Goal: Task Accomplishment & Management: Complete application form

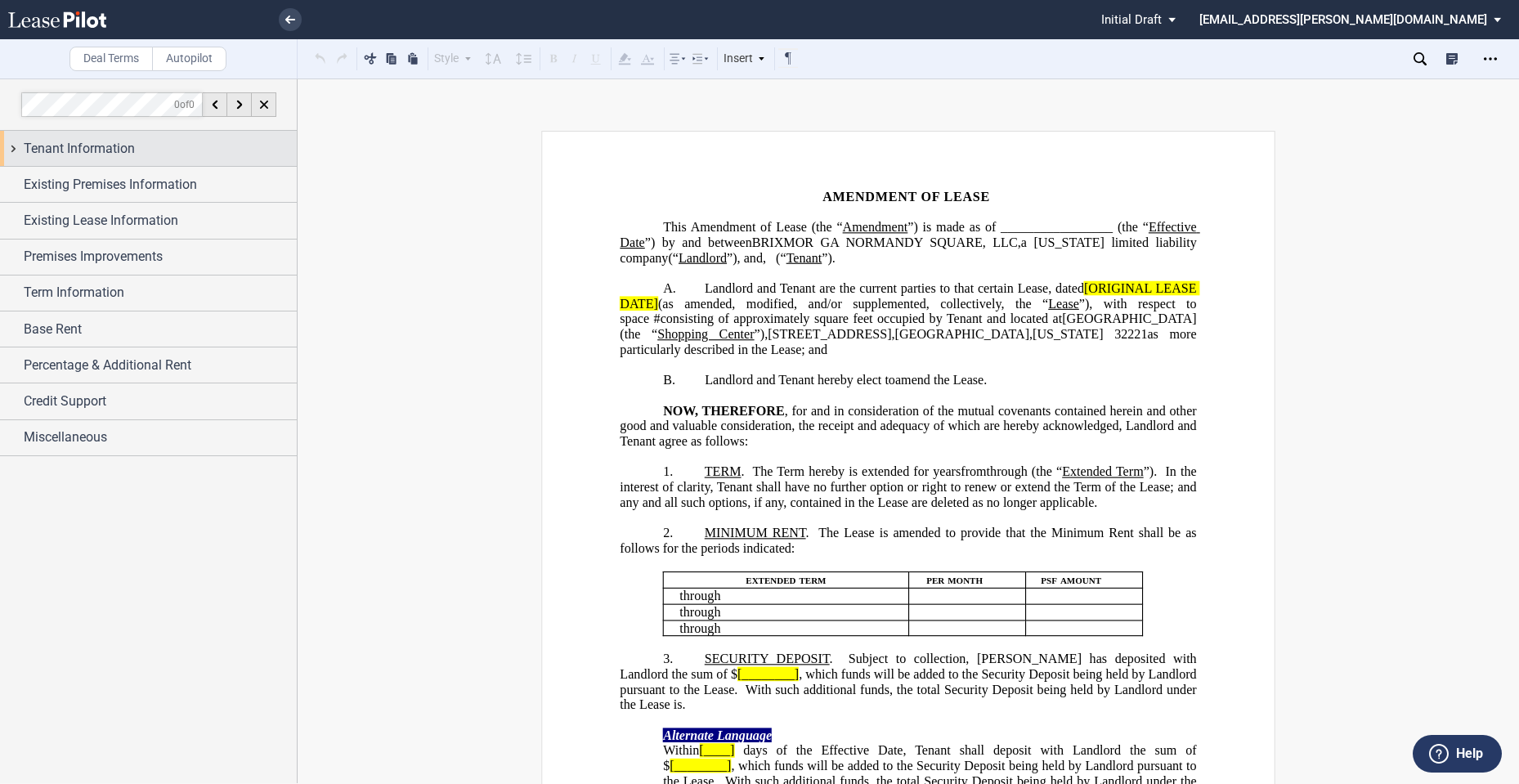
click at [85, 142] on span "Tenant Information" at bounding box center [79, 148] width 111 height 20
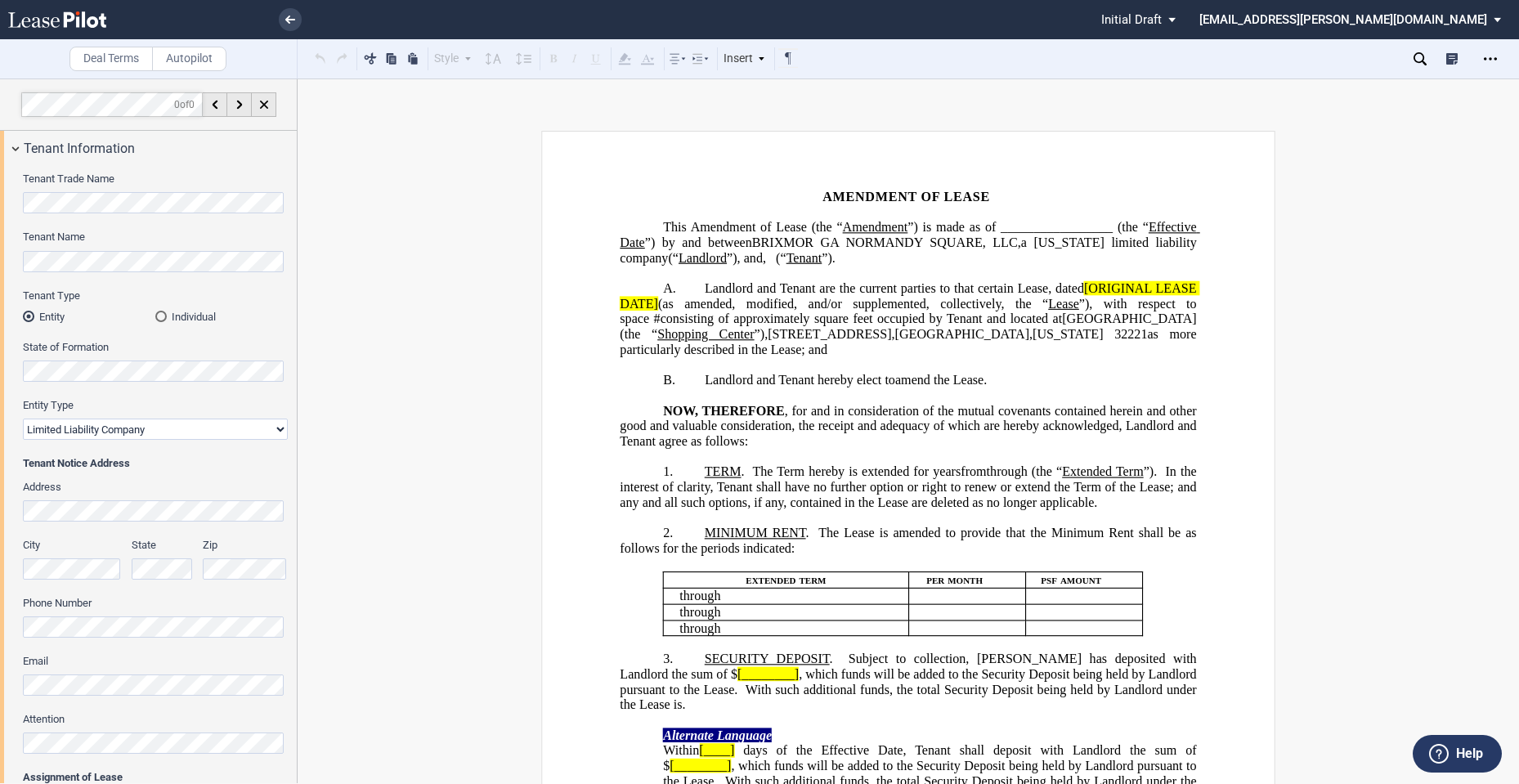
scroll to position [272, 0]
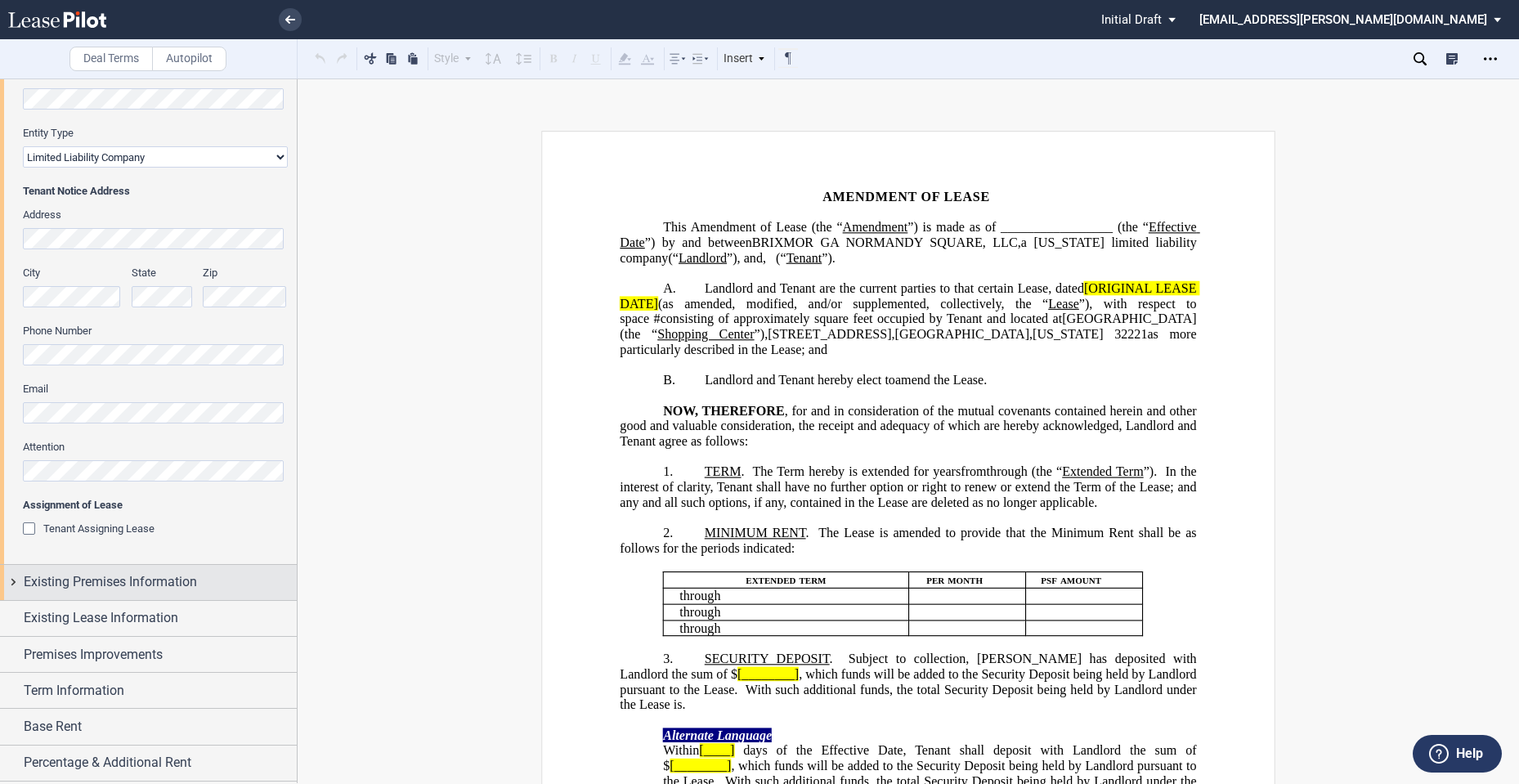
click at [115, 581] on span "Existing Premises Information" at bounding box center [110, 581] width 173 height 20
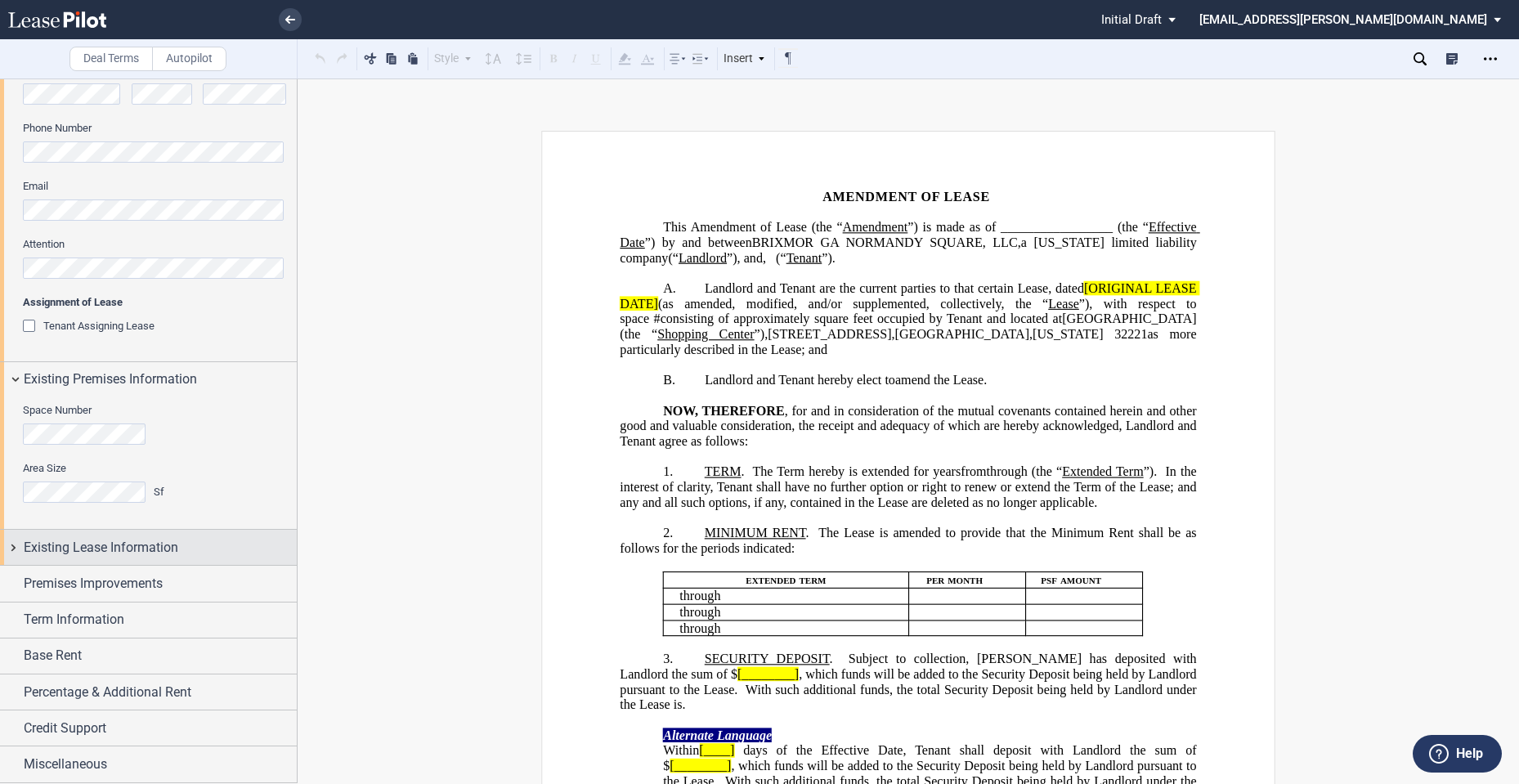
click at [122, 562] on div "Existing Lease Information" at bounding box center [149, 546] width 297 height 35
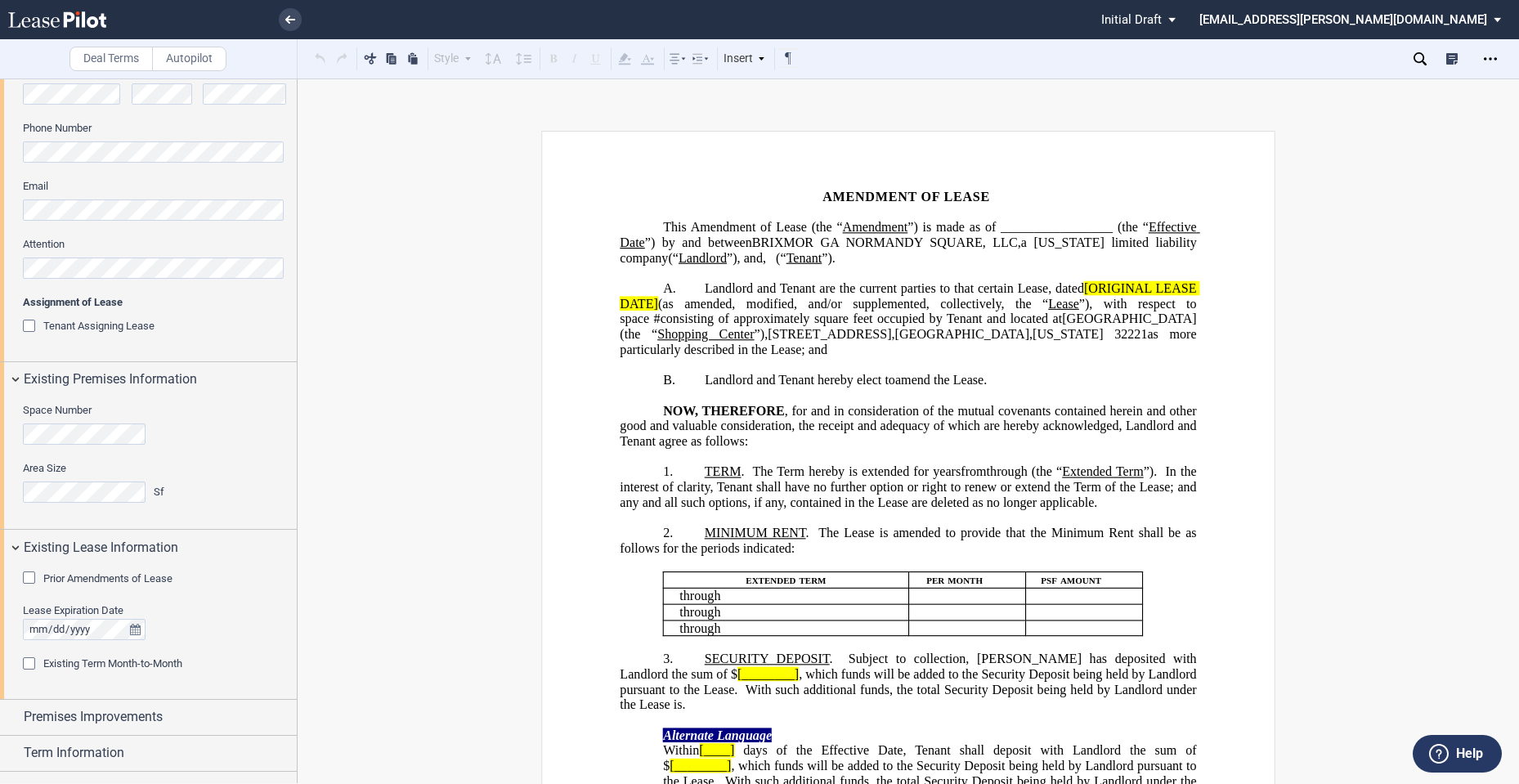
click at [122, 579] on span "Prior Amendments of Lease" at bounding box center [108, 578] width 129 height 12
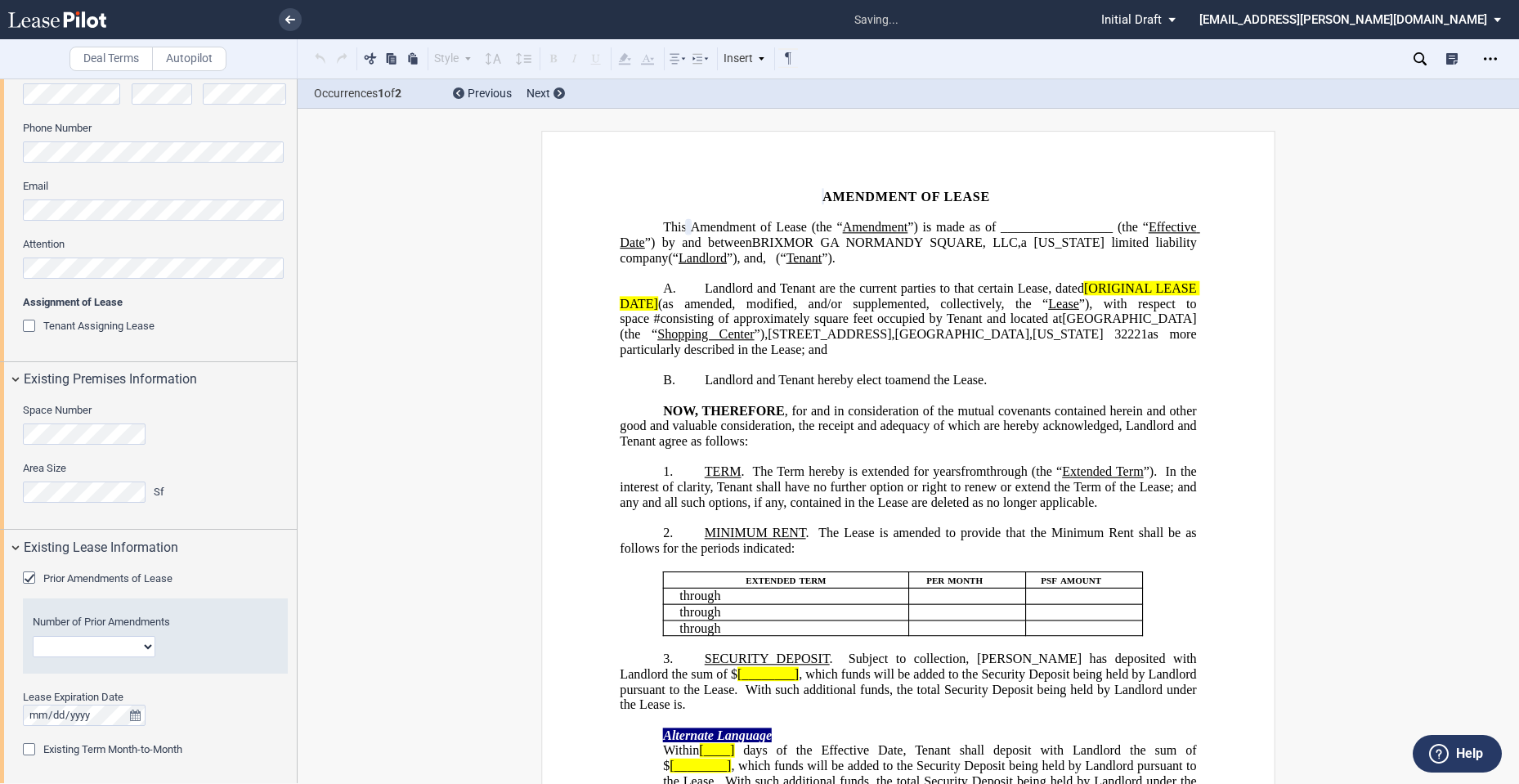
click at [145, 647] on select "1 2 3 4 5 6 7 8 9 10 11 12" at bounding box center [94, 647] width 123 height 21
select select "number:4"
click at [33, 636] on select "1 2 3 4 5 6 7 8 9 10 11 12" at bounding box center [94, 647] width 123 height 21
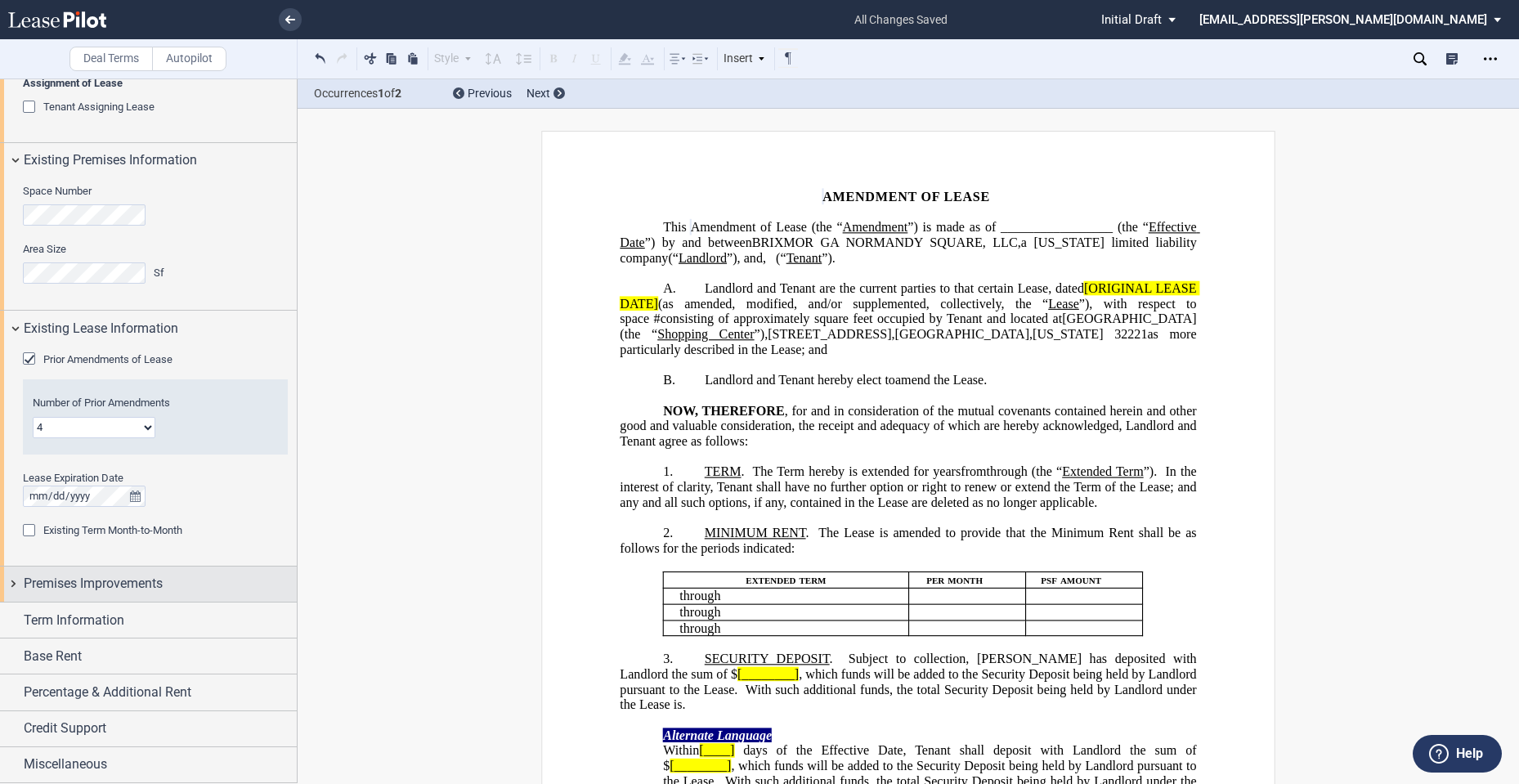
click at [67, 580] on span "Premises Improvements" at bounding box center [93, 583] width 139 height 20
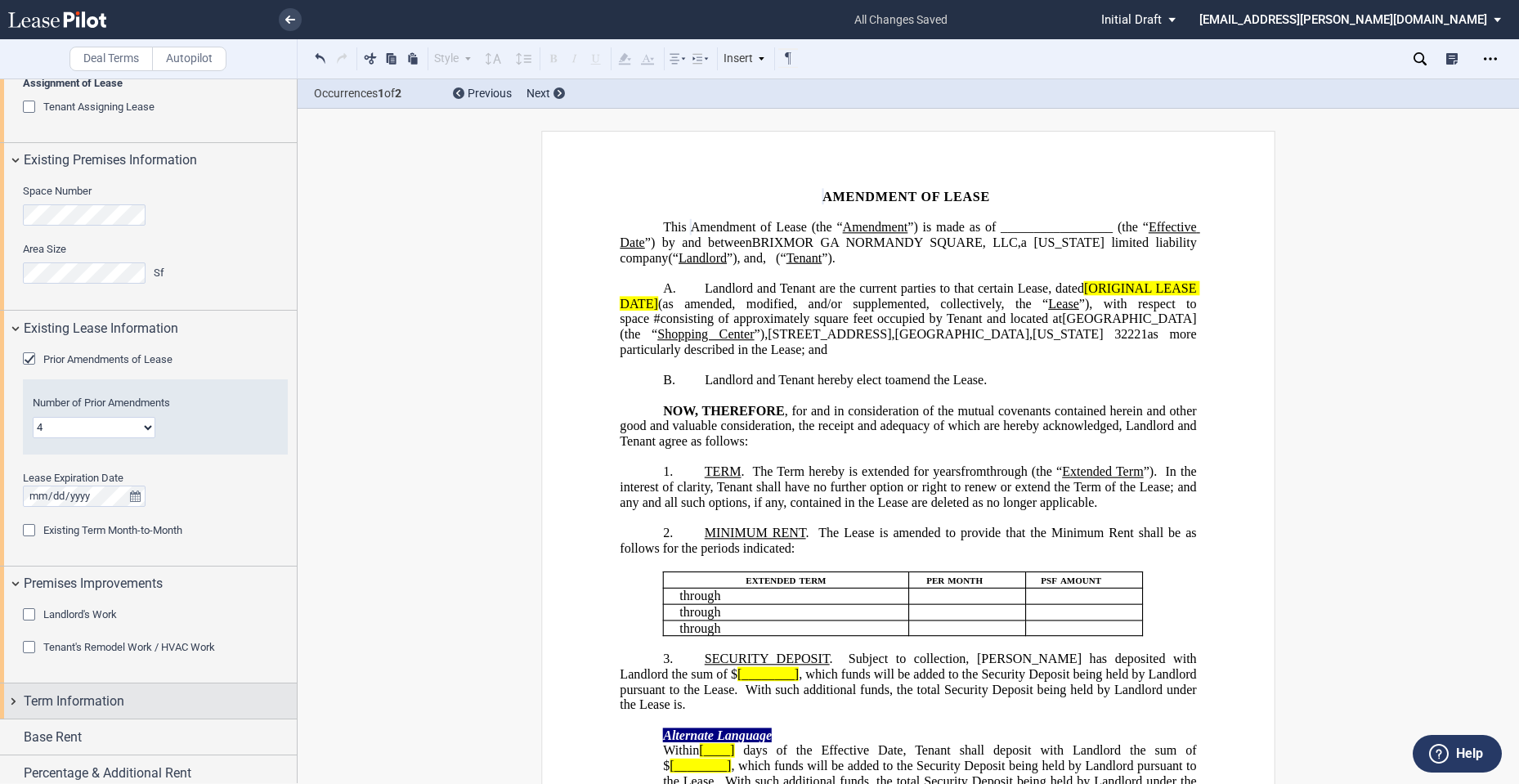
click at [78, 705] on span "Term Information" at bounding box center [74, 701] width 100 height 20
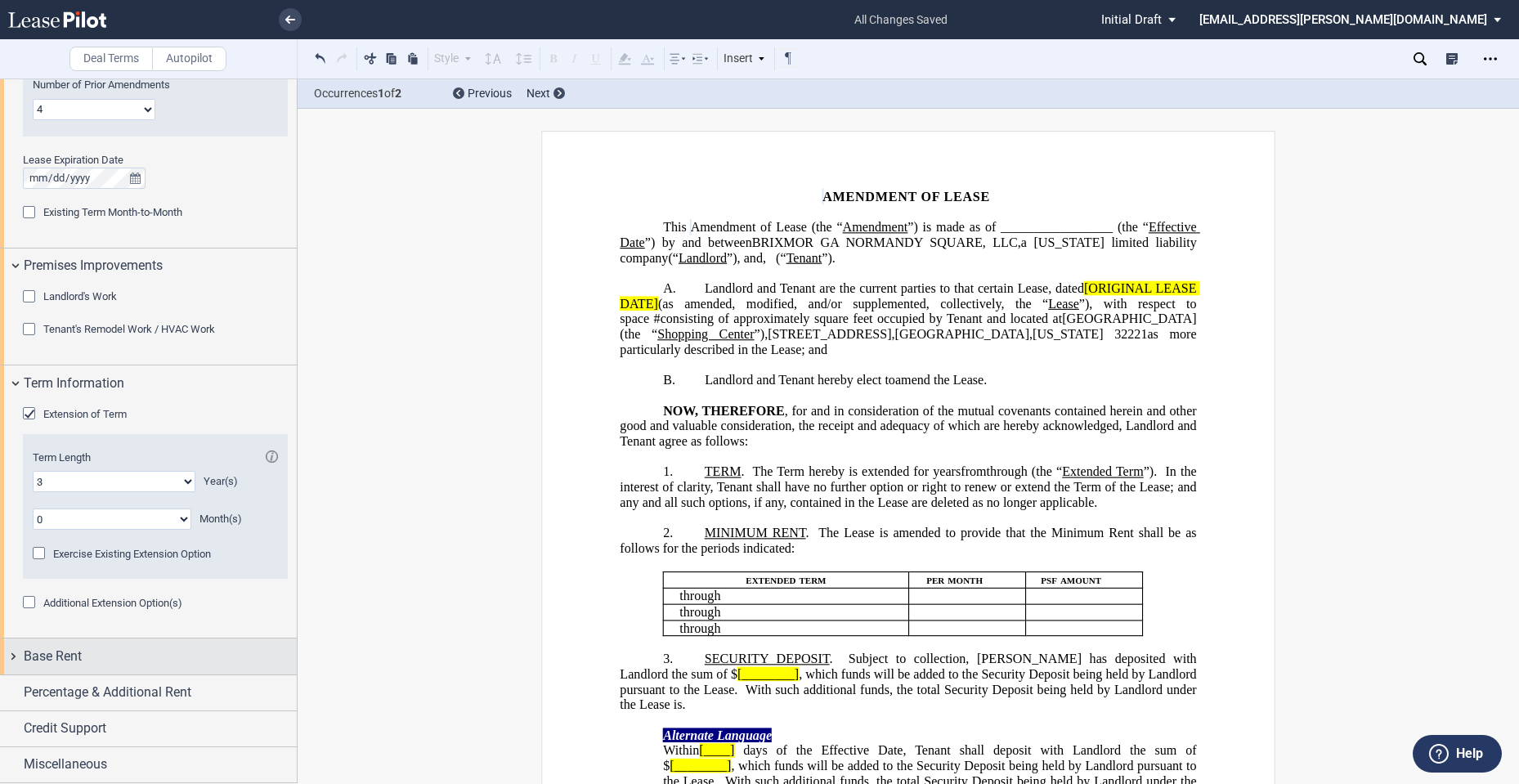
click at [193, 658] on div "Base Rent" at bounding box center [160, 656] width 273 height 20
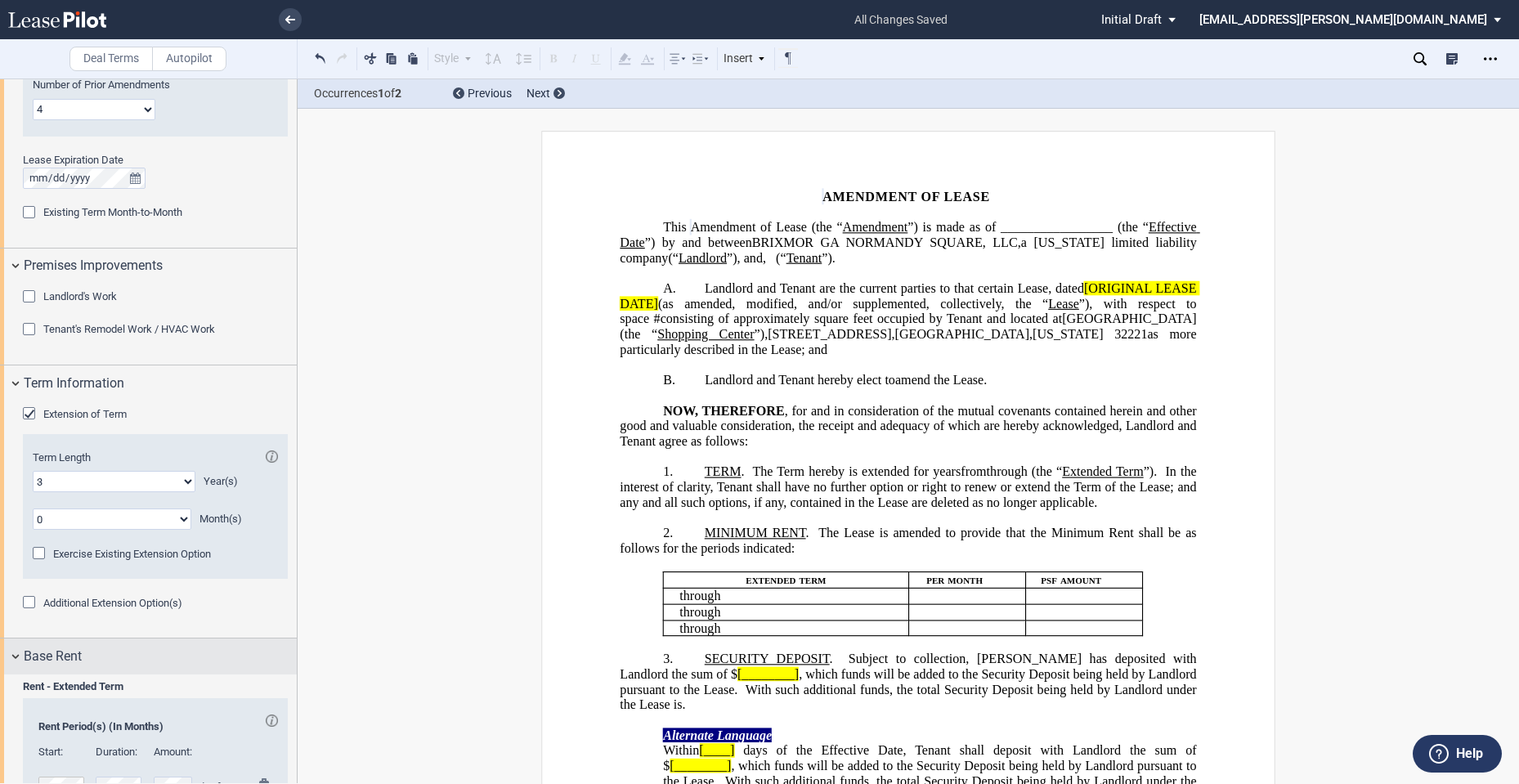
scroll to position [1281, 0]
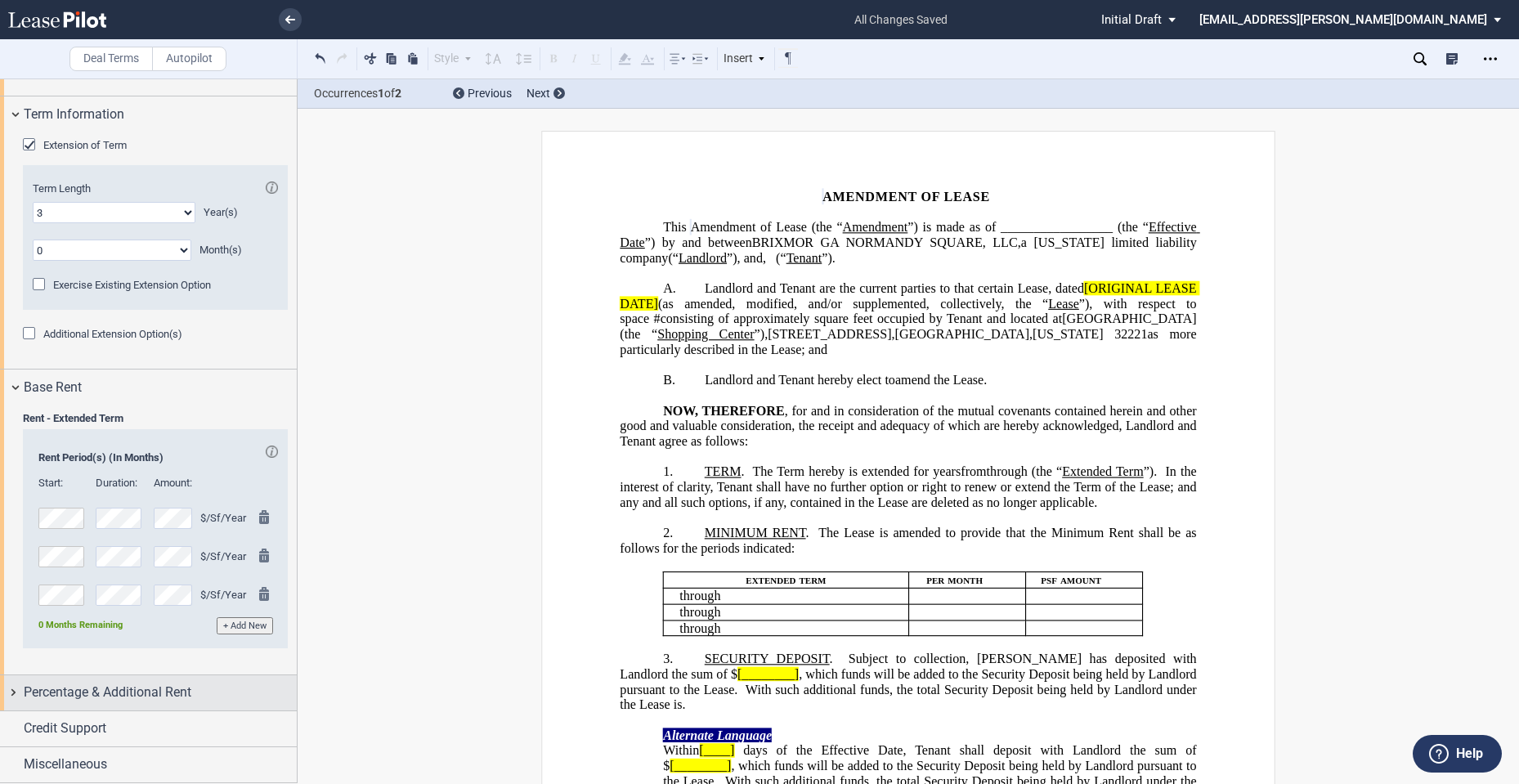
click at [178, 692] on span "Percentage & Additional Rent" at bounding box center [107, 692] width 167 height 20
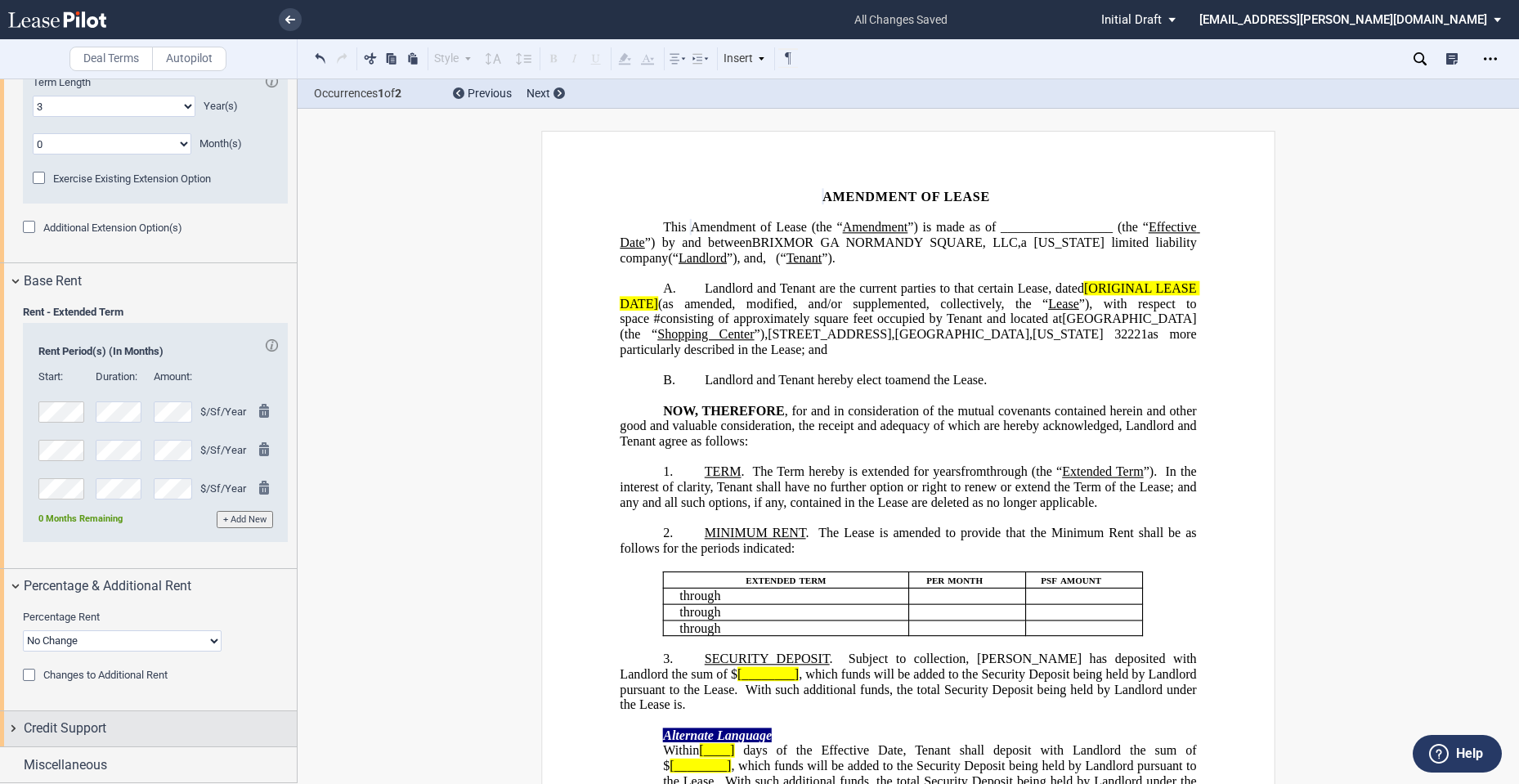
click at [136, 725] on div "Credit Support" at bounding box center [160, 728] width 273 height 20
click at [98, 755] on span "Existing Guarantor" at bounding box center [85, 759] width 84 height 12
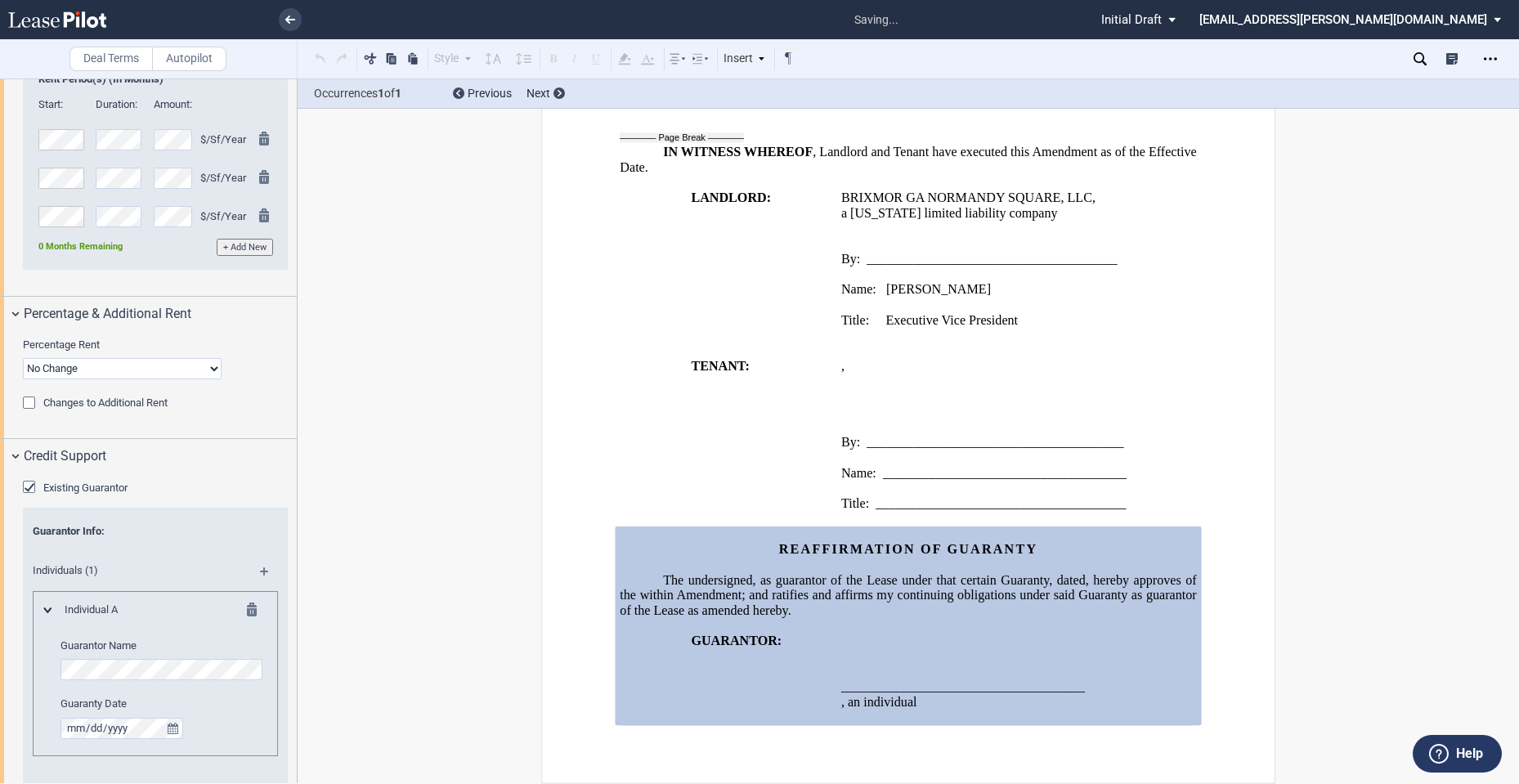
scroll to position [1902, 0]
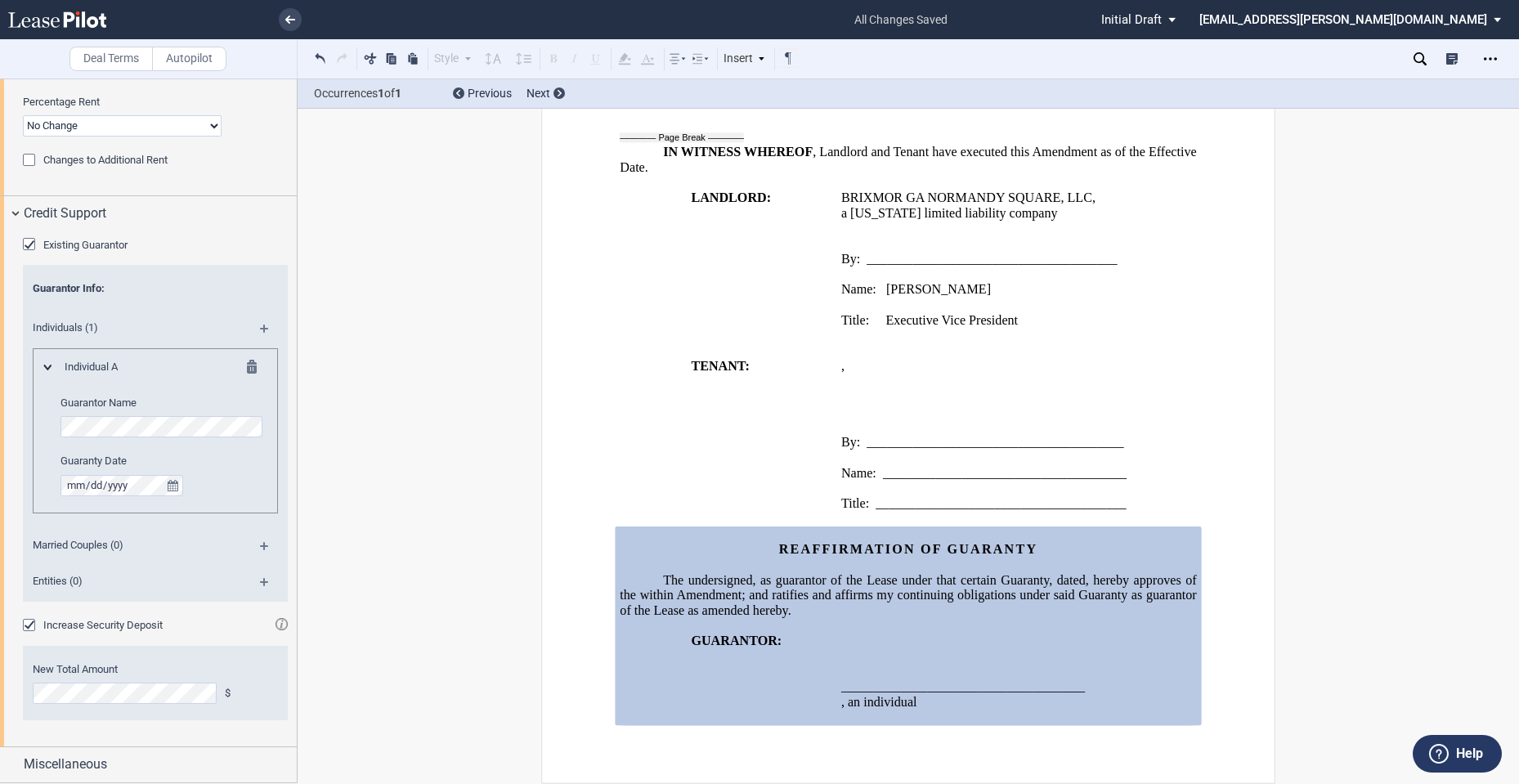
click at [250, 370] on md-icon at bounding box center [256, 369] width 20 height 20
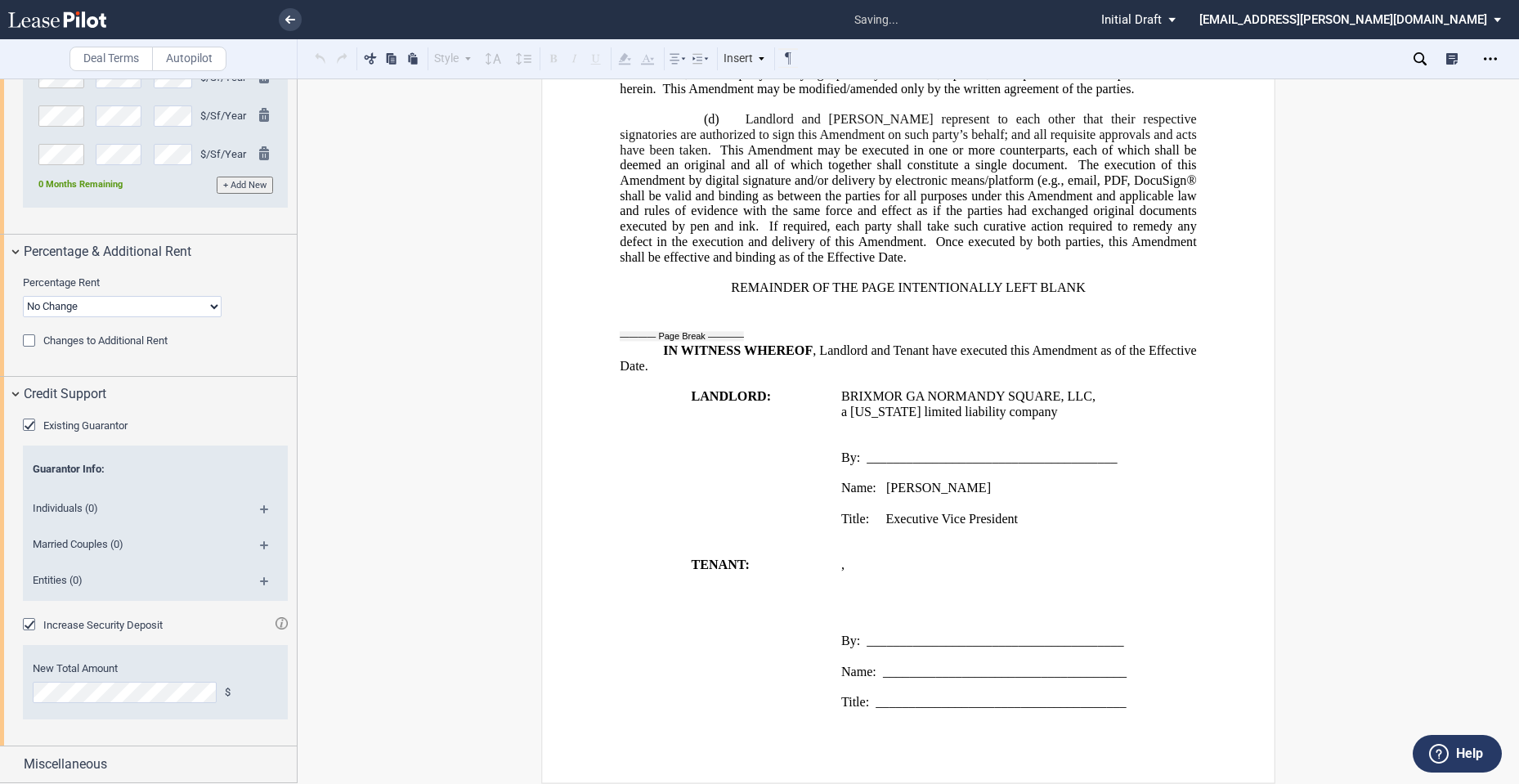
click at [264, 584] on md-icon at bounding box center [271, 586] width 22 height 20
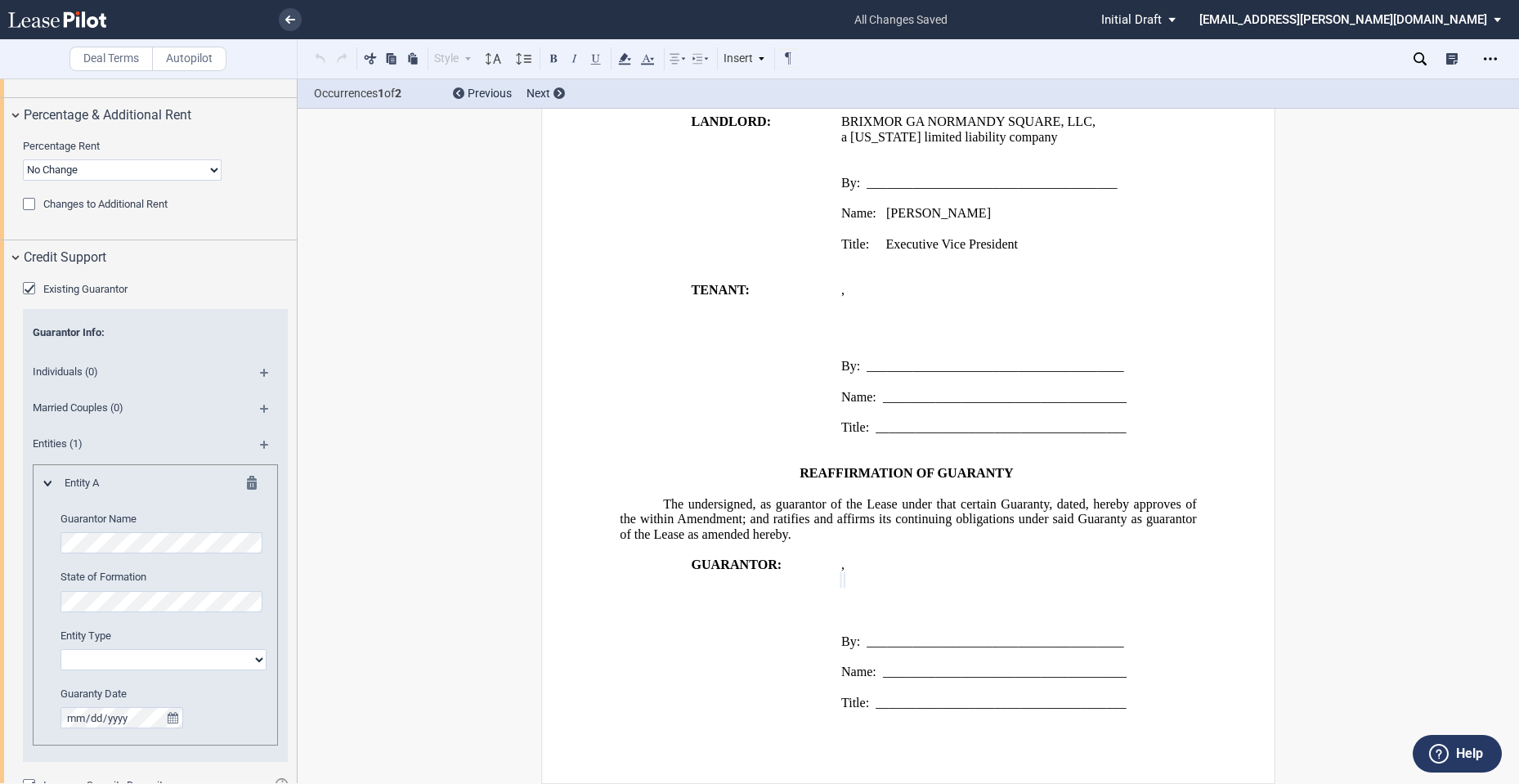
scroll to position [1994, 0]
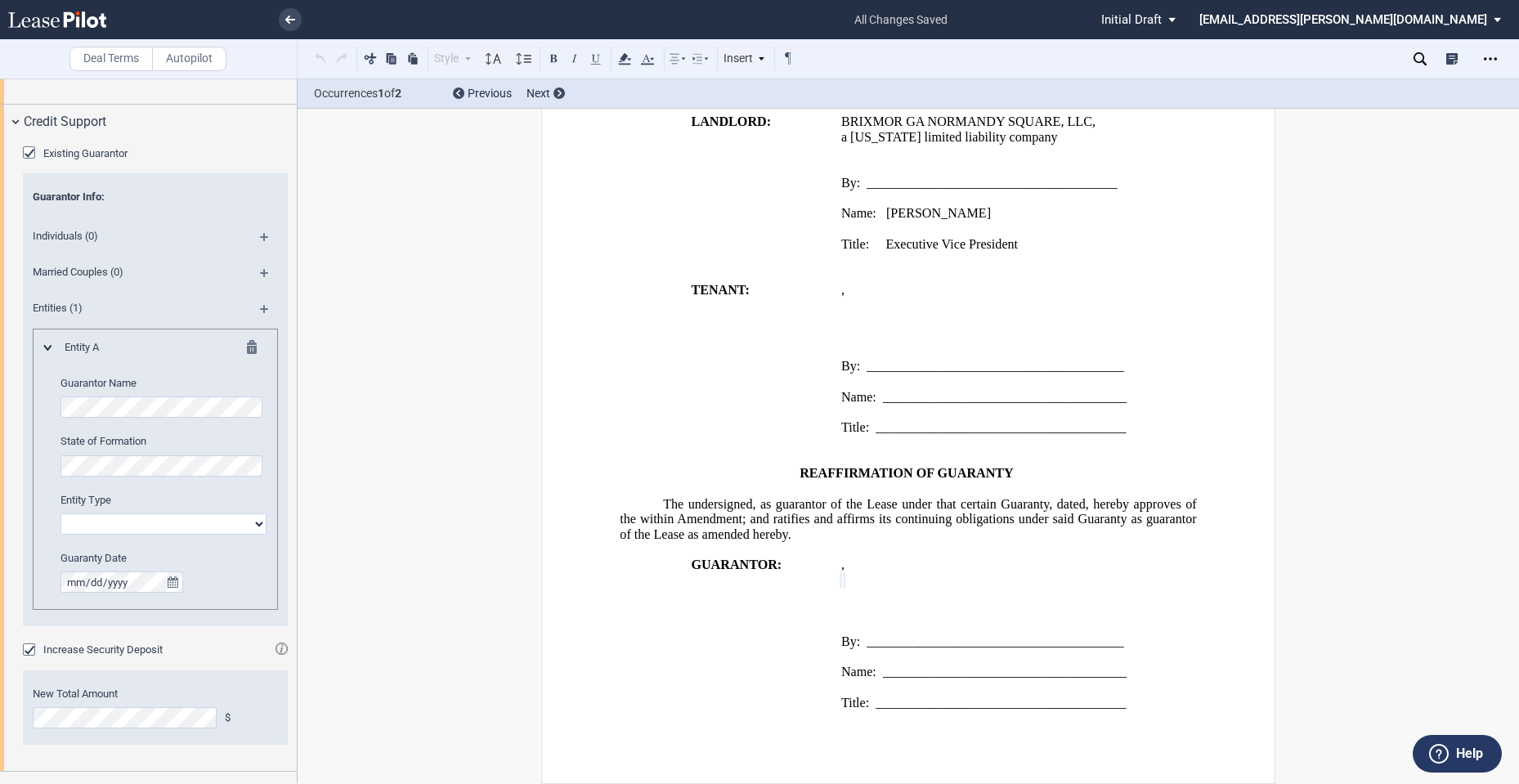
click at [127, 516] on select "Corporation Limited Liability Company General Partnership Limited Partnership O…" at bounding box center [163, 524] width 206 height 21
select select "corporation"
click at [60, 513] on select "Corporation Limited Liability Company General Partnership Limited Partnership O…" at bounding box center [163, 524] width 206 height 21
click at [149, 650] on span "Increase Security Deposit" at bounding box center [103, 649] width 120 height 12
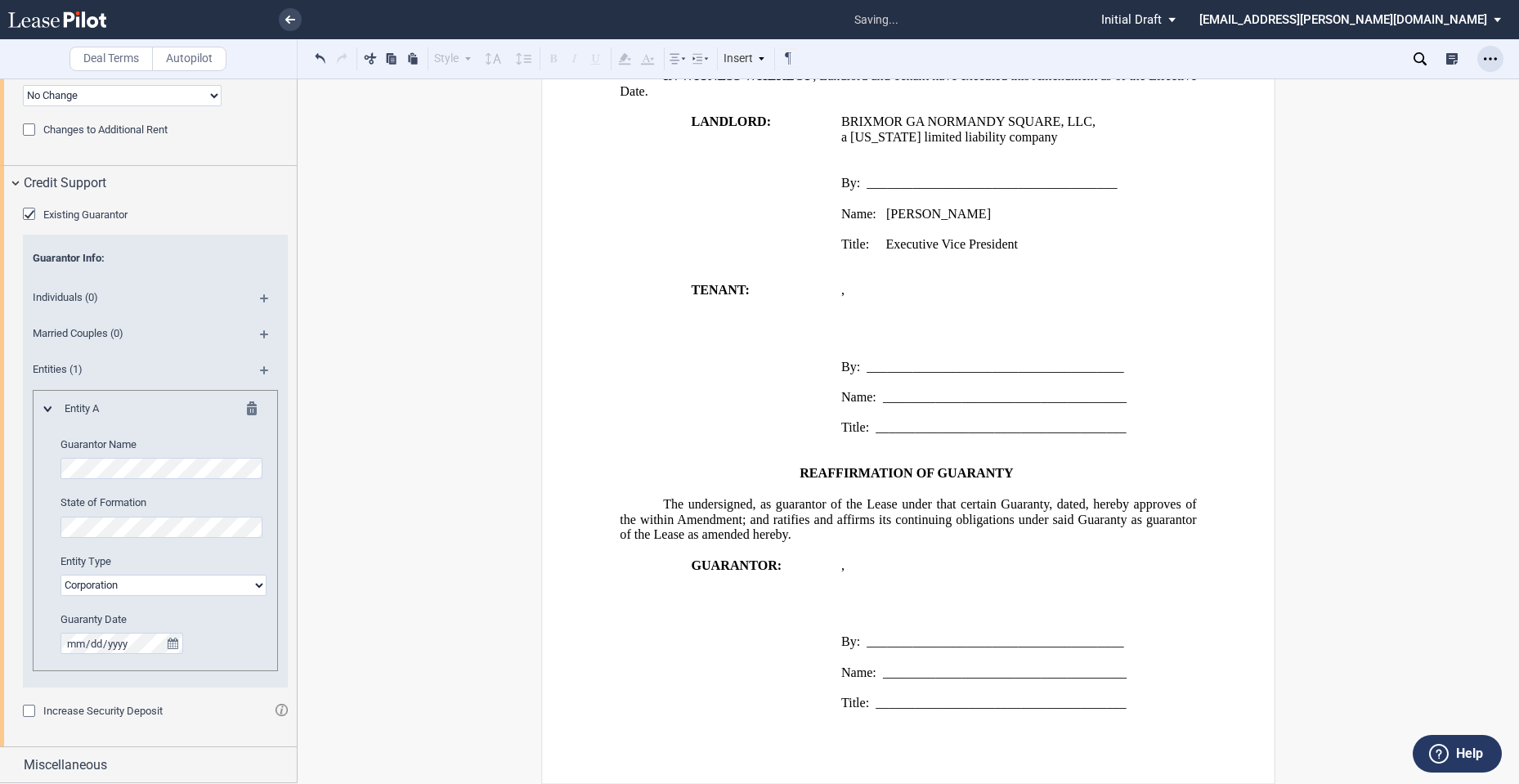
click at [1482, 56] on div "Open Lease options menu" at bounding box center [1490, 59] width 26 height 26
click at [1380, 84] on div "Download" at bounding box center [1395, 87] width 199 height 14
